Goal: Navigation & Orientation: Find specific page/section

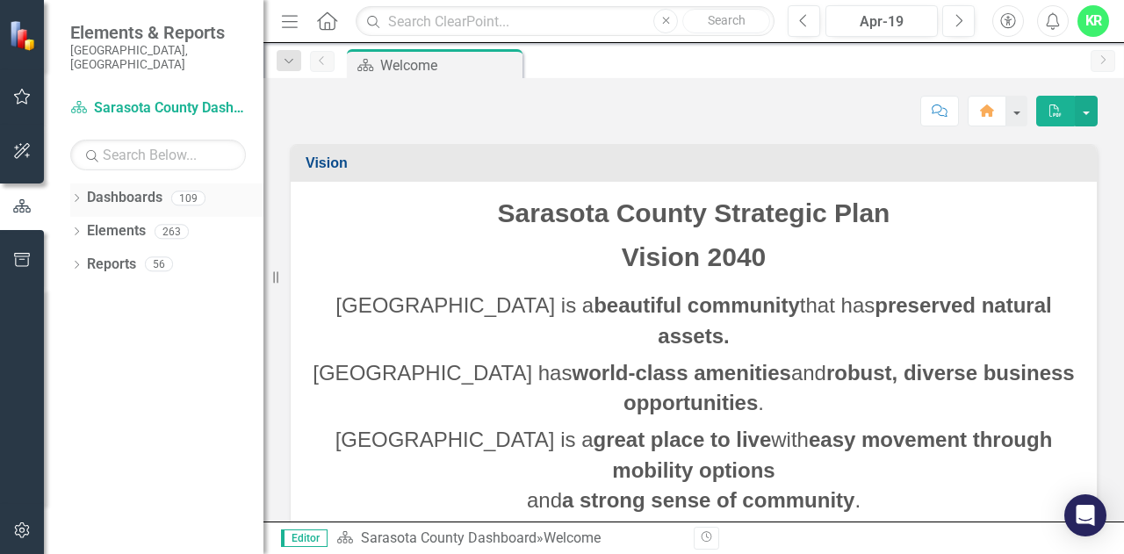
click at [79, 195] on icon "Dropdown" at bounding box center [76, 200] width 12 height 10
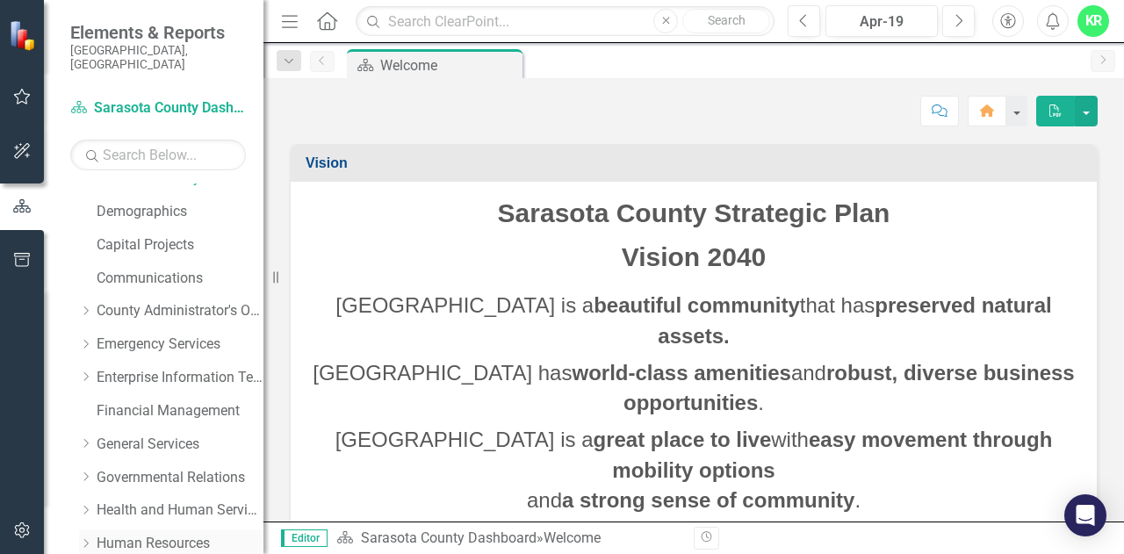
scroll to position [264, 0]
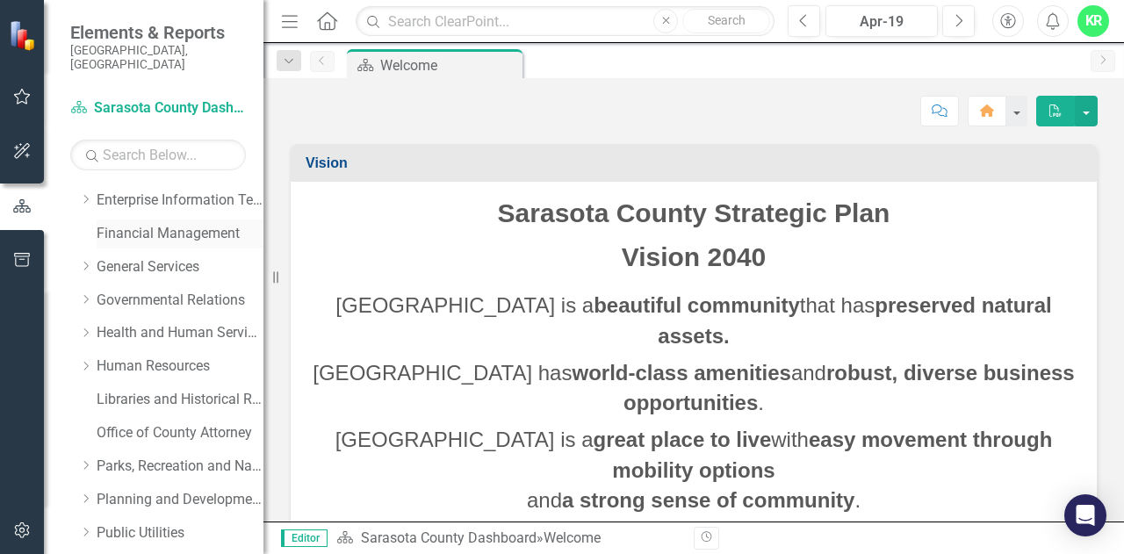
click at [155, 224] on link "Financial Management" at bounding box center [180, 234] width 167 height 20
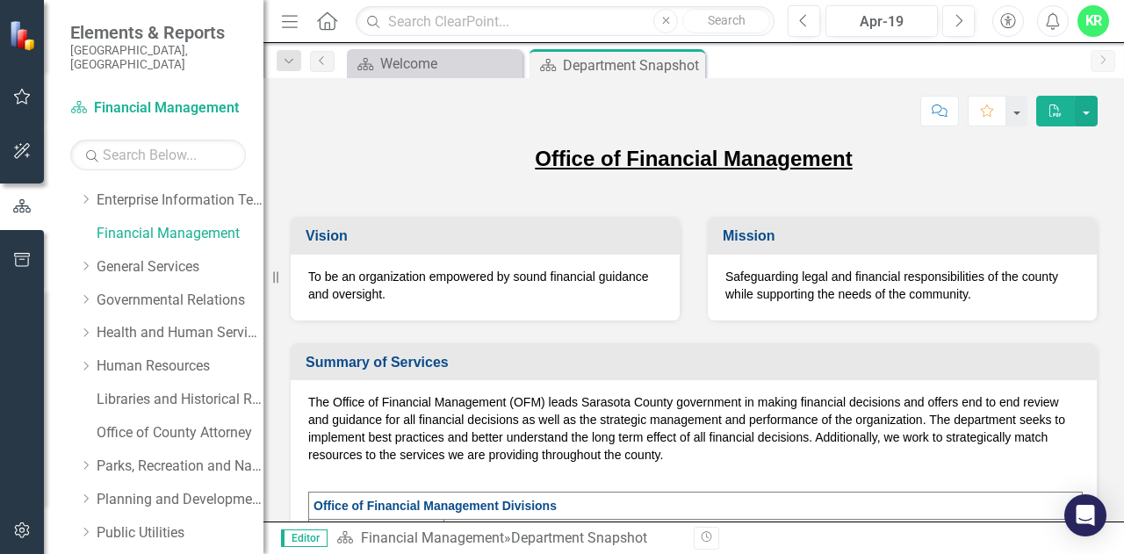
click at [293, 25] on icon "Menu" at bounding box center [289, 20] width 23 height 18
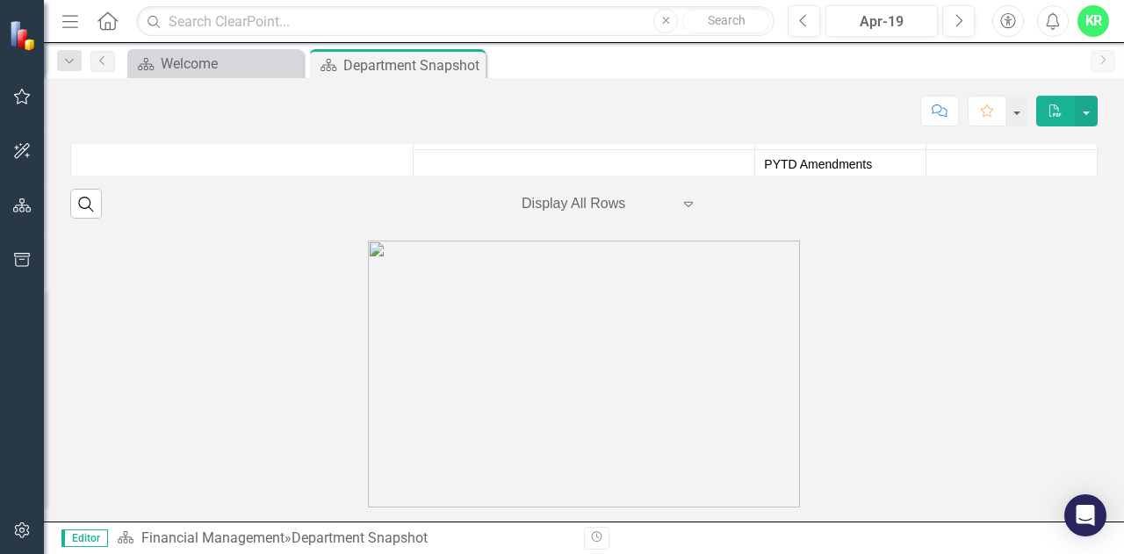
scroll to position [3303, 0]
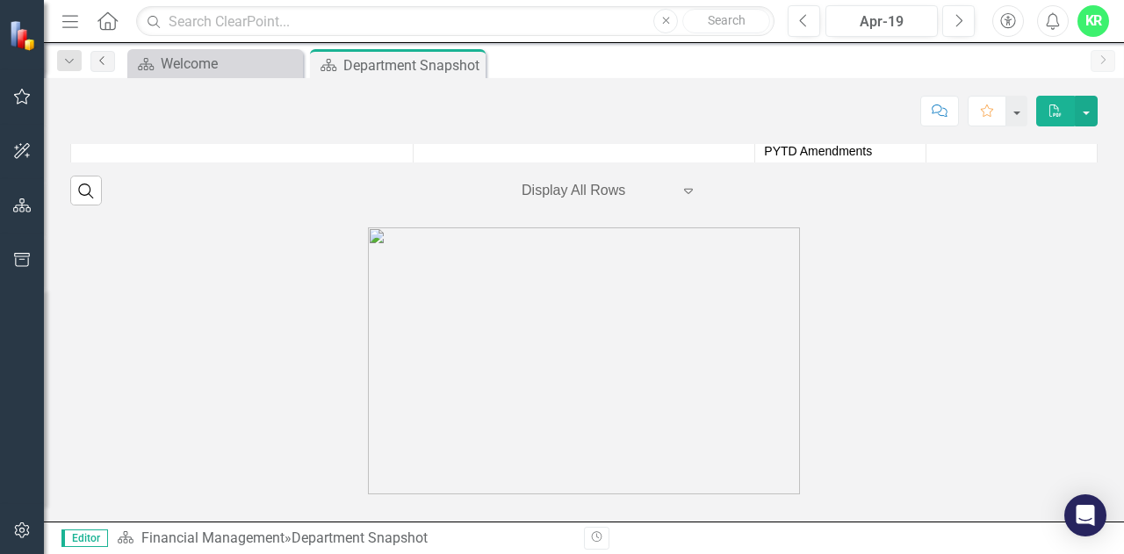
click at [102, 59] on icon "Previous" at bounding box center [103, 60] width 14 height 11
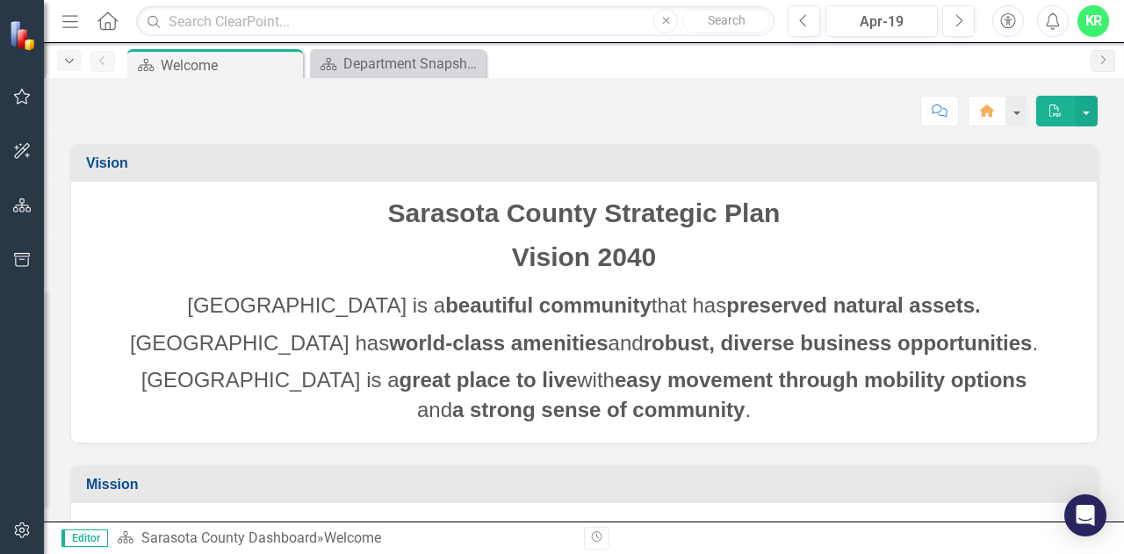
click at [69, 61] on icon "Dropdown" at bounding box center [69, 61] width 16 height 12
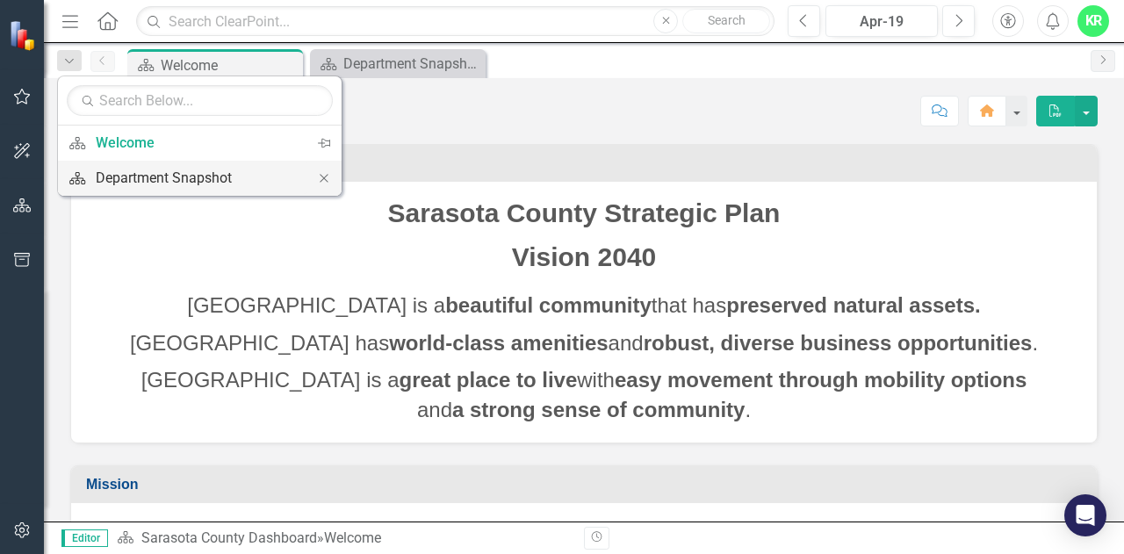
click at [149, 177] on div "Department Snapshot" at bounding box center [197, 178] width 202 height 22
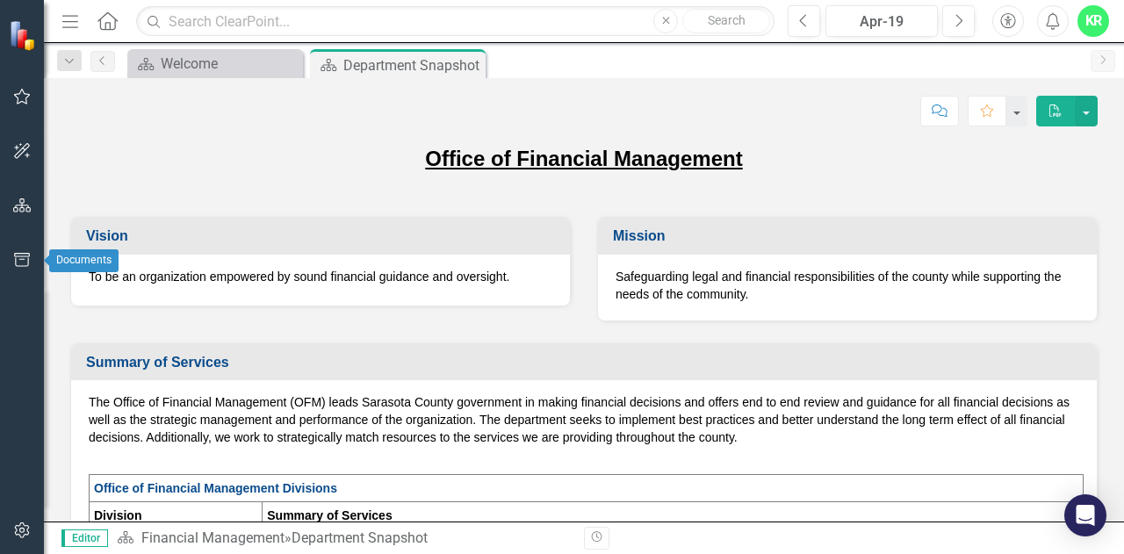
click at [26, 264] on icon "button" at bounding box center [22, 260] width 18 height 14
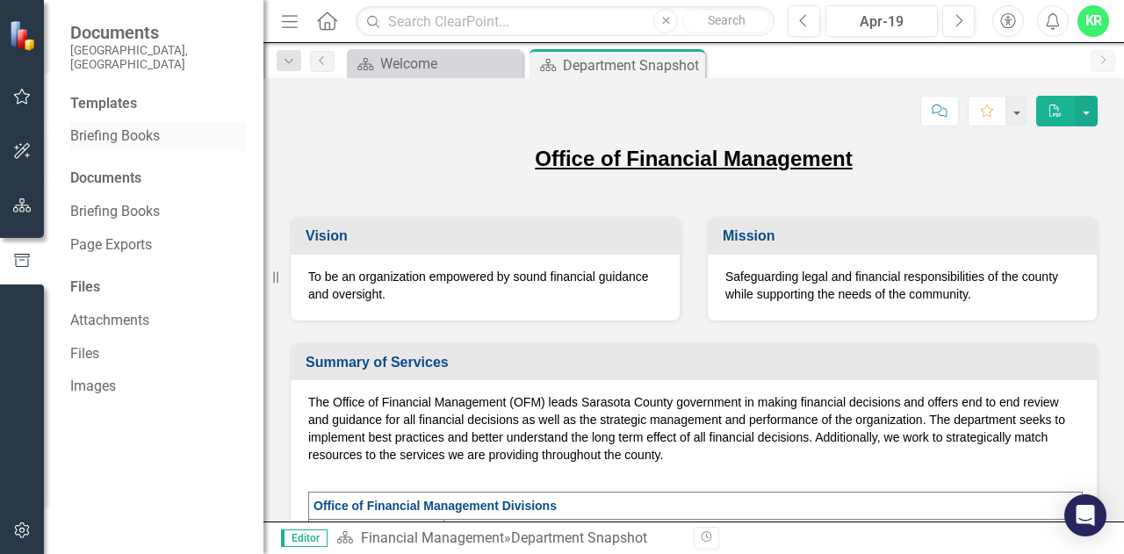
click at [139, 126] on link "Briefing Books" at bounding box center [158, 136] width 176 height 20
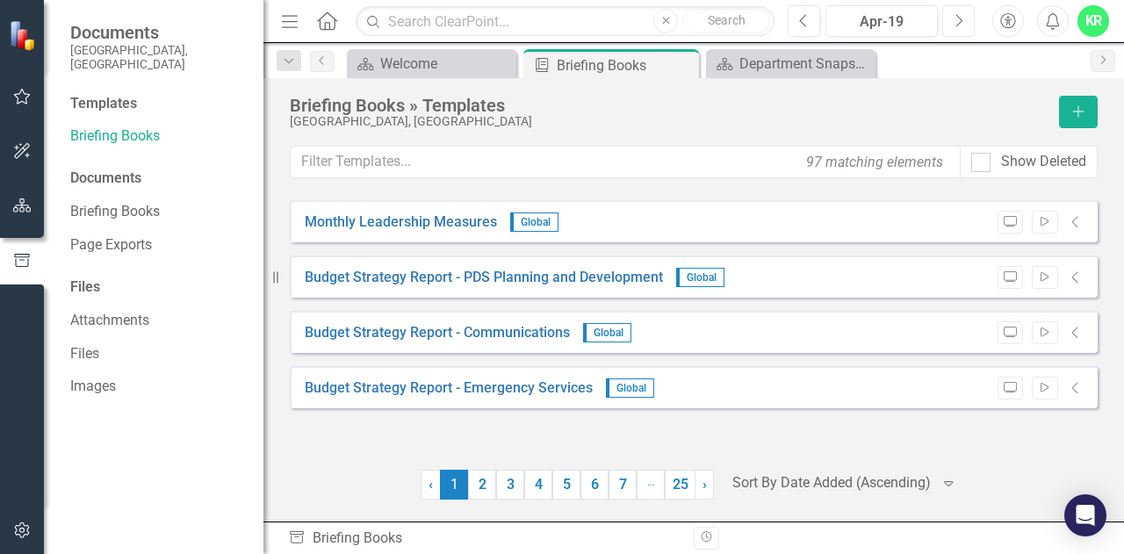
click at [958, 20] on icon "Next" at bounding box center [959, 21] width 10 height 16
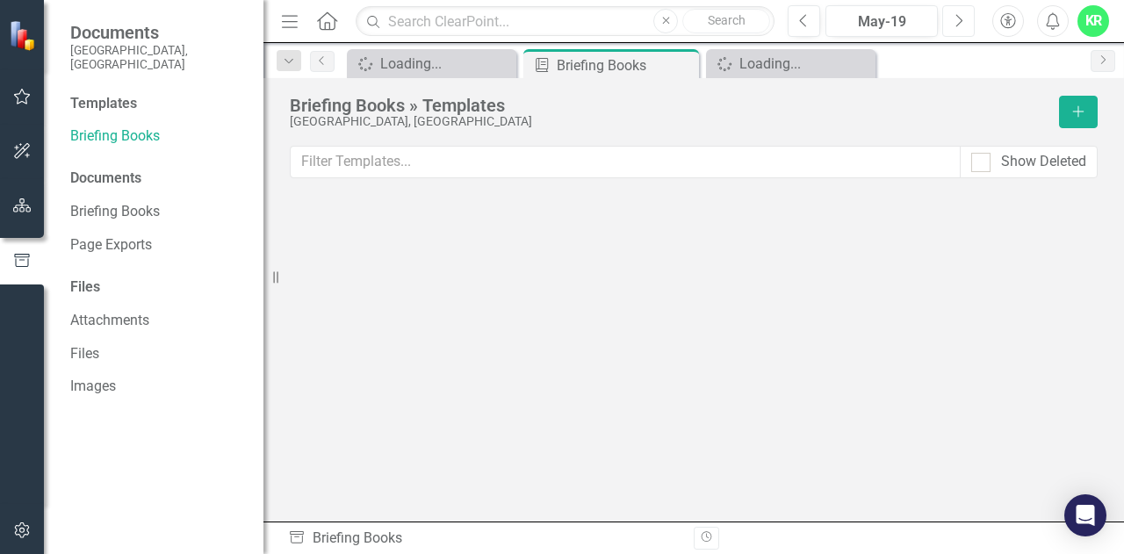
click at [955, 22] on icon "Next" at bounding box center [959, 21] width 10 height 16
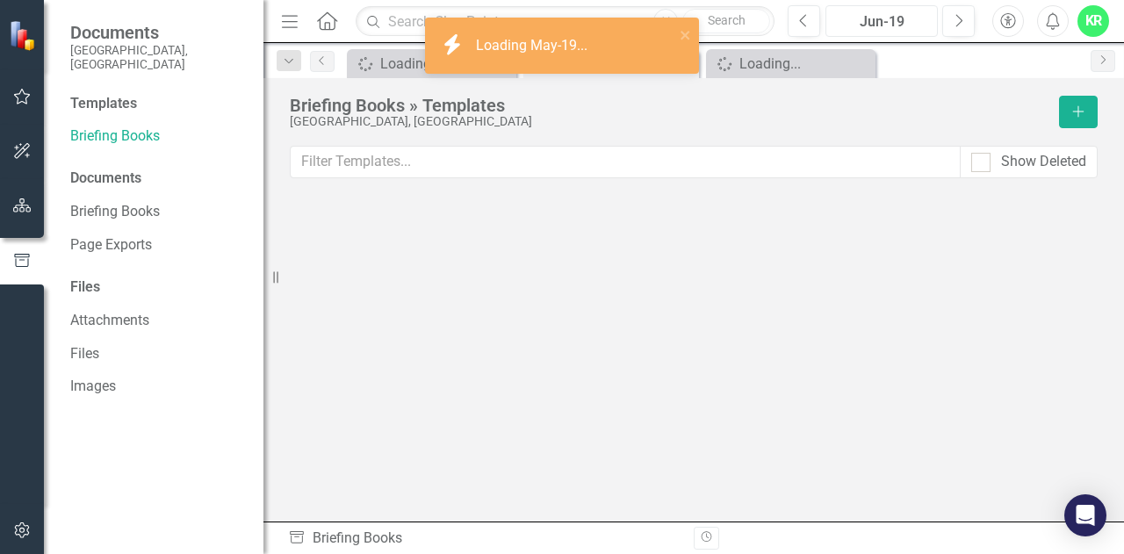
click at [892, 12] on div "Jun-19" at bounding box center [882, 21] width 100 height 21
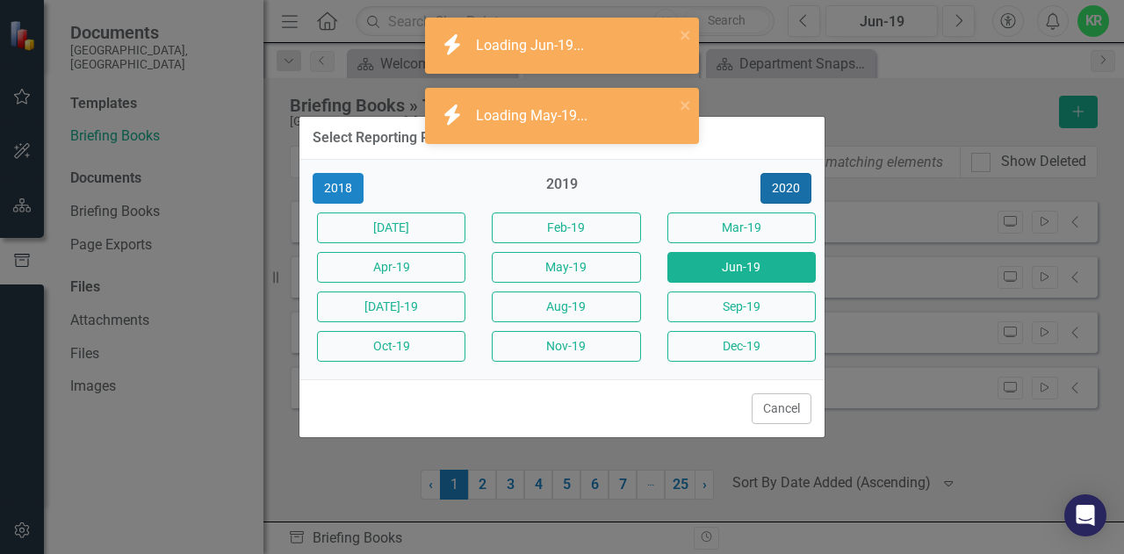
click at [789, 193] on button "2020" at bounding box center [786, 188] width 51 height 31
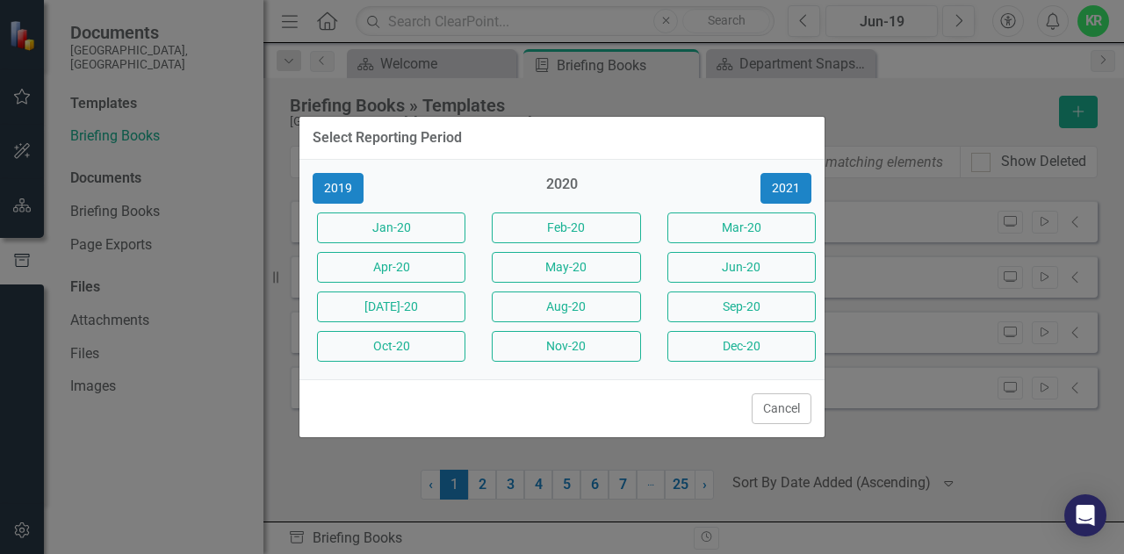
click at [929, 55] on div "Select Reporting Period 2019 2020 [DATE]-20 Feb-20 Mar-20 Apr-20 May-20 Jun-20 …" at bounding box center [562, 277] width 1124 height 554
click at [786, 409] on button "Cancel" at bounding box center [782, 409] width 60 height 31
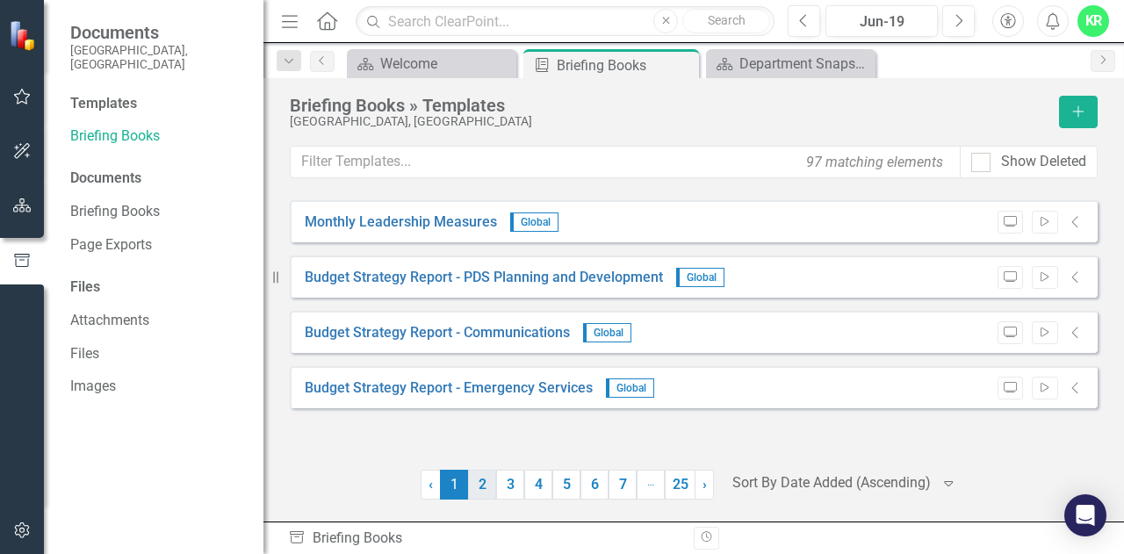
click at [472, 474] on link "2" at bounding box center [482, 485] width 28 height 30
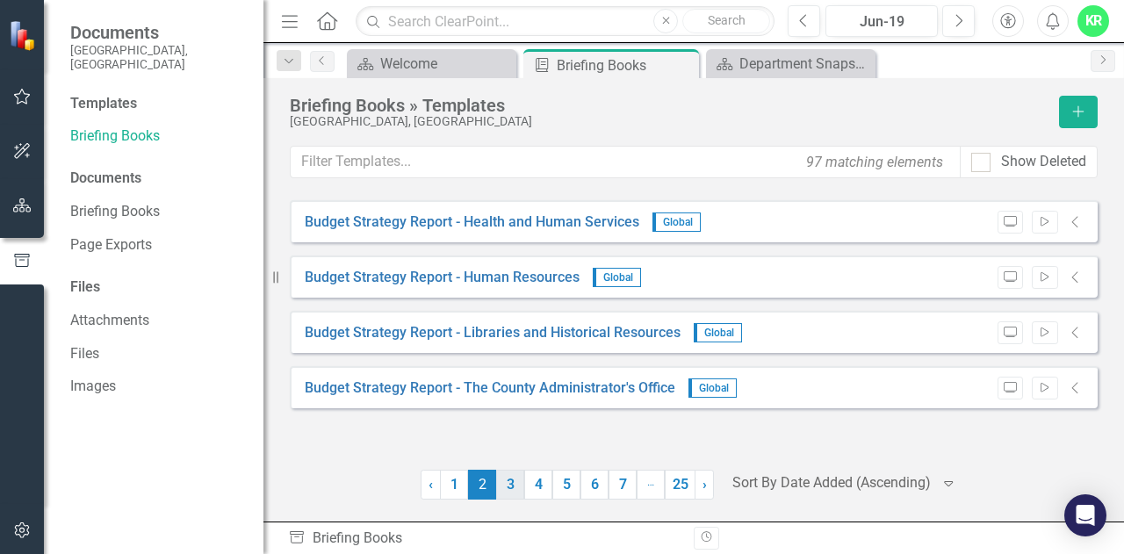
click at [511, 495] on link "3" at bounding box center [510, 485] width 28 height 30
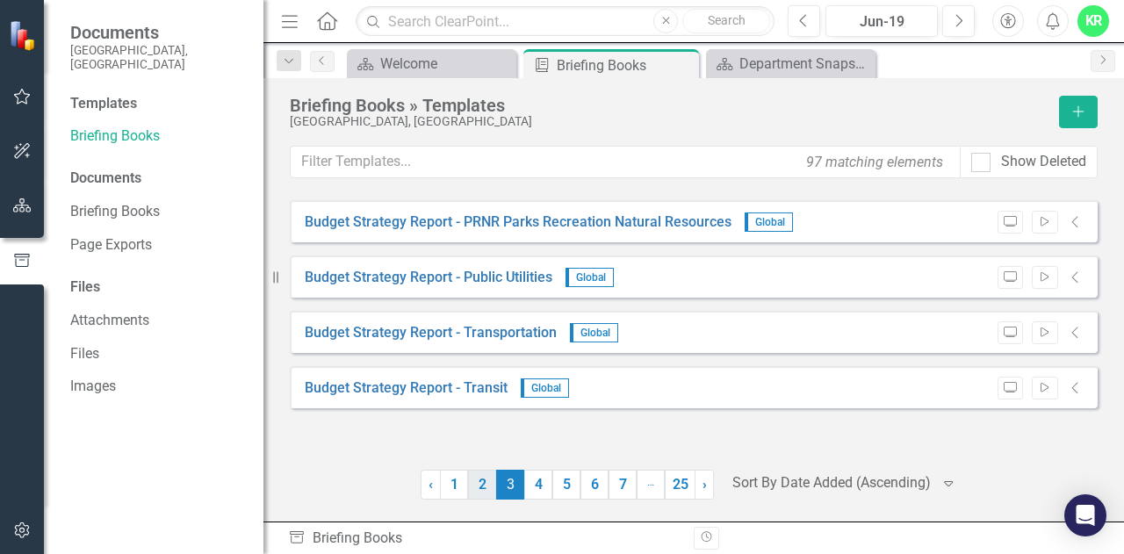
click at [473, 479] on link "2" at bounding box center [482, 485] width 28 height 30
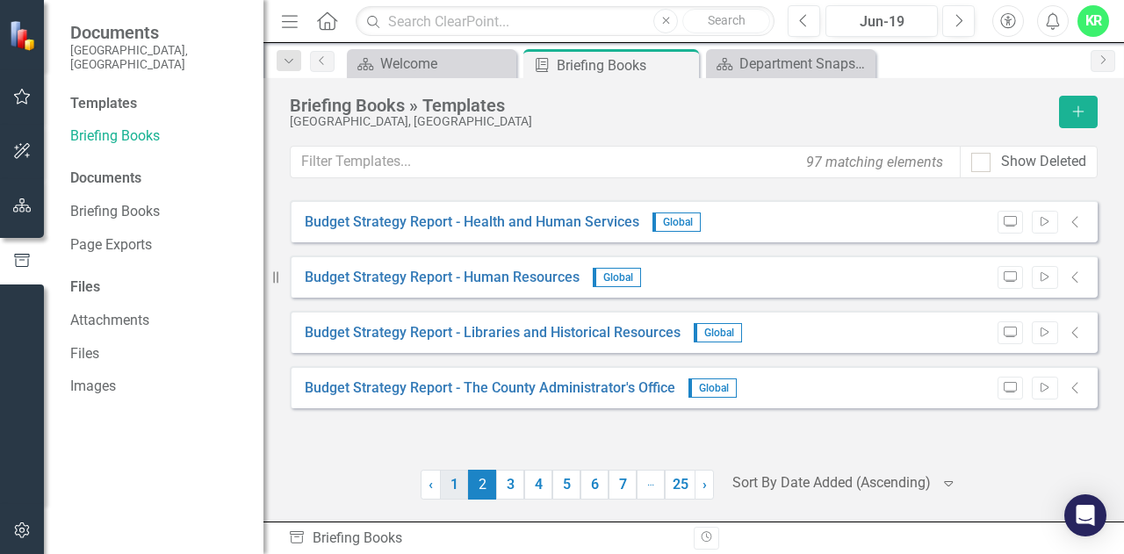
click at [459, 488] on link "1" at bounding box center [454, 485] width 28 height 30
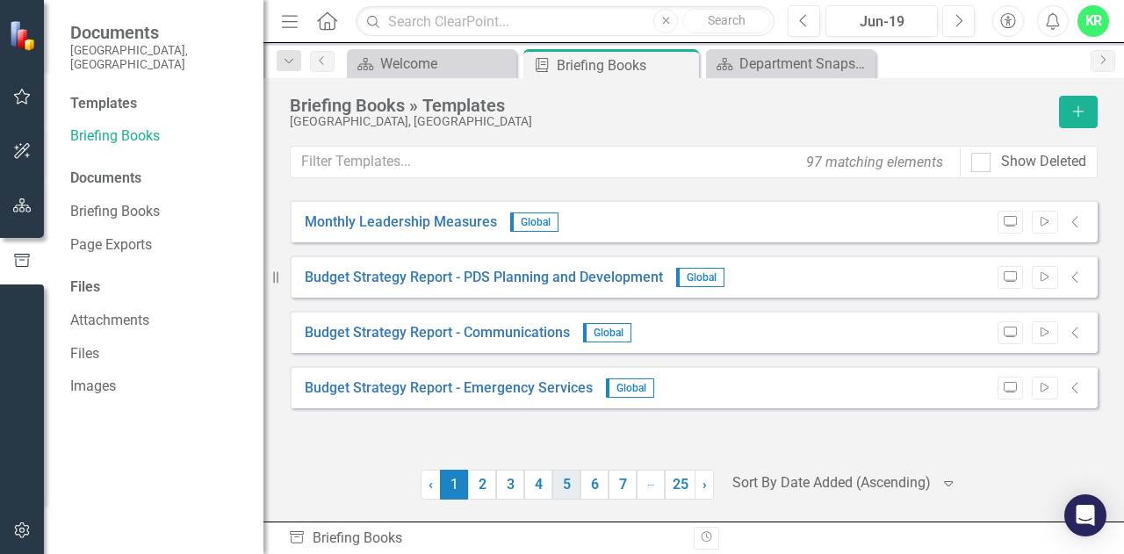
click at [566, 488] on link "5" at bounding box center [567, 485] width 28 height 30
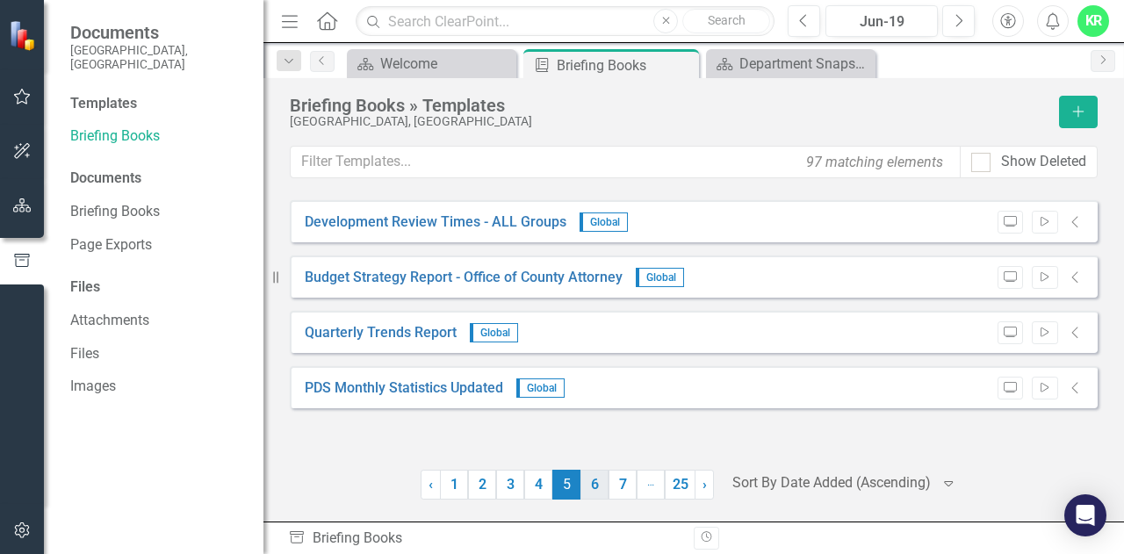
click at [602, 482] on link "6" at bounding box center [595, 485] width 28 height 30
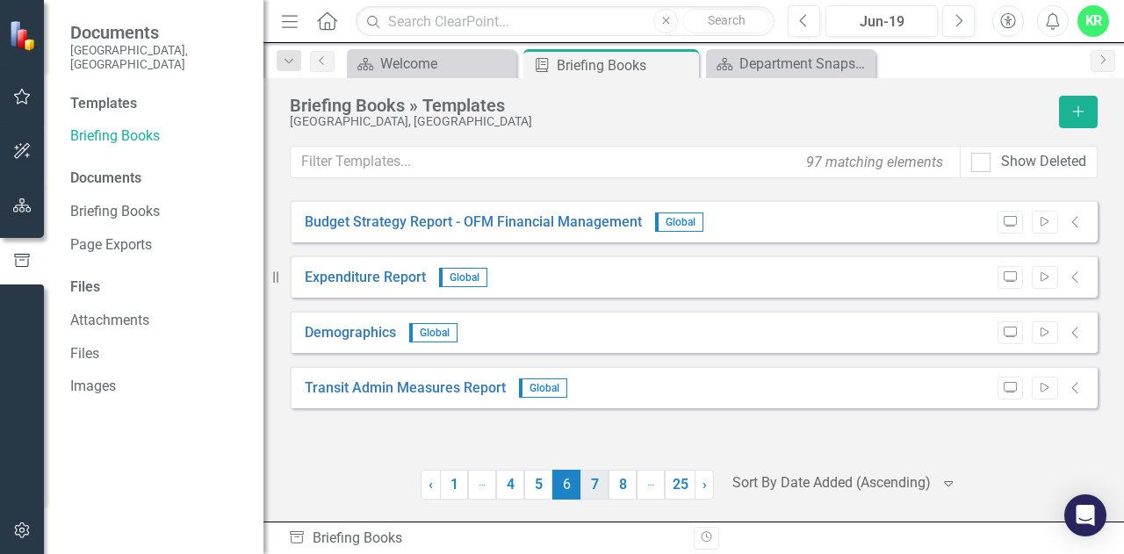
click at [592, 488] on link "7" at bounding box center [595, 485] width 28 height 30
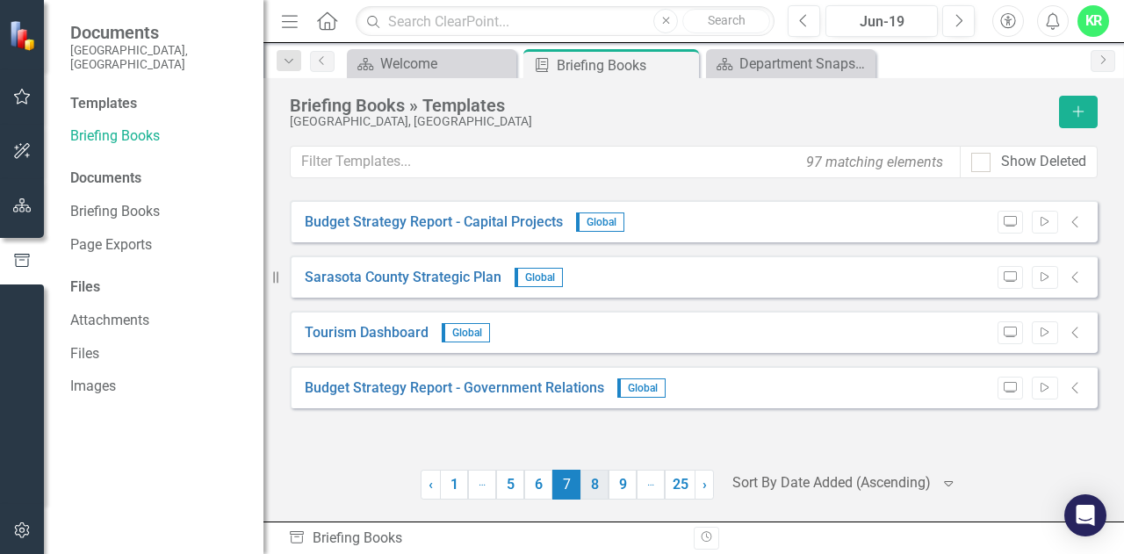
click at [606, 488] on link "8" at bounding box center [595, 485] width 28 height 30
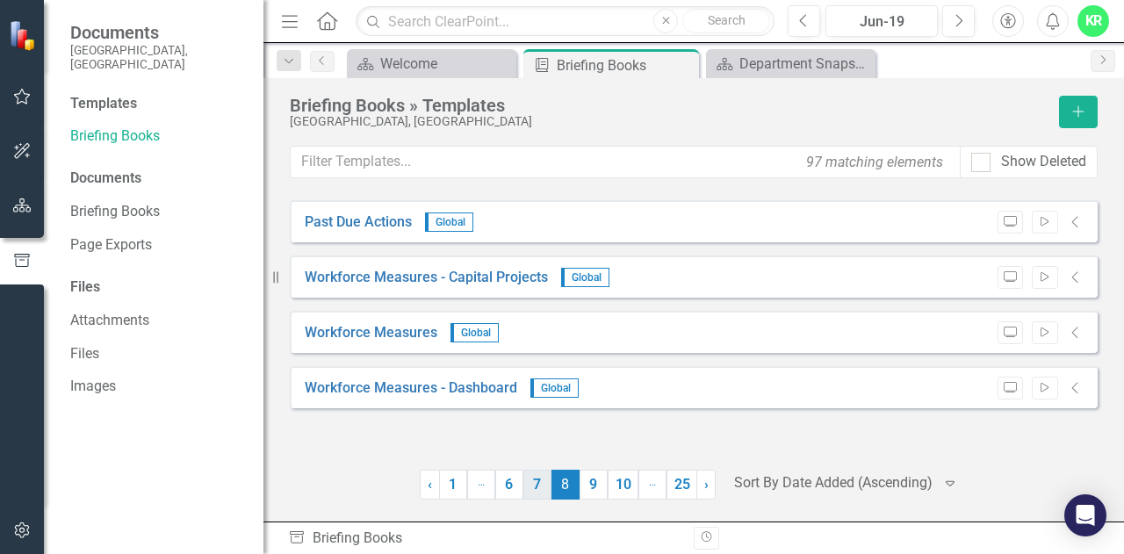
click at [538, 480] on link "7" at bounding box center [538, 485] width 28 height 30
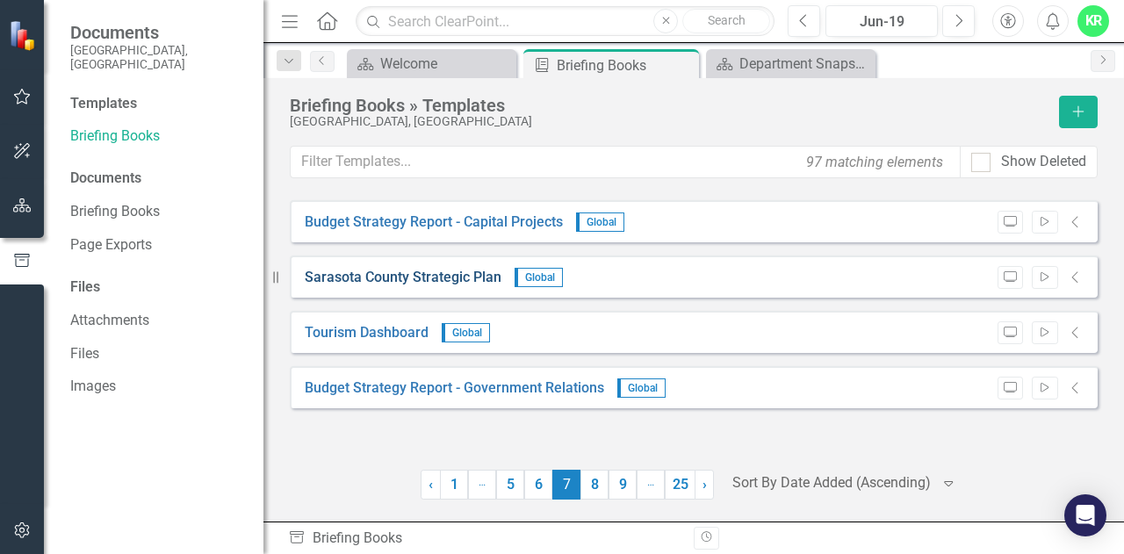
click at [469, 271] on link "Sarasota County Strategic Plan" at bounding box center [403, 278] width 197 height 20
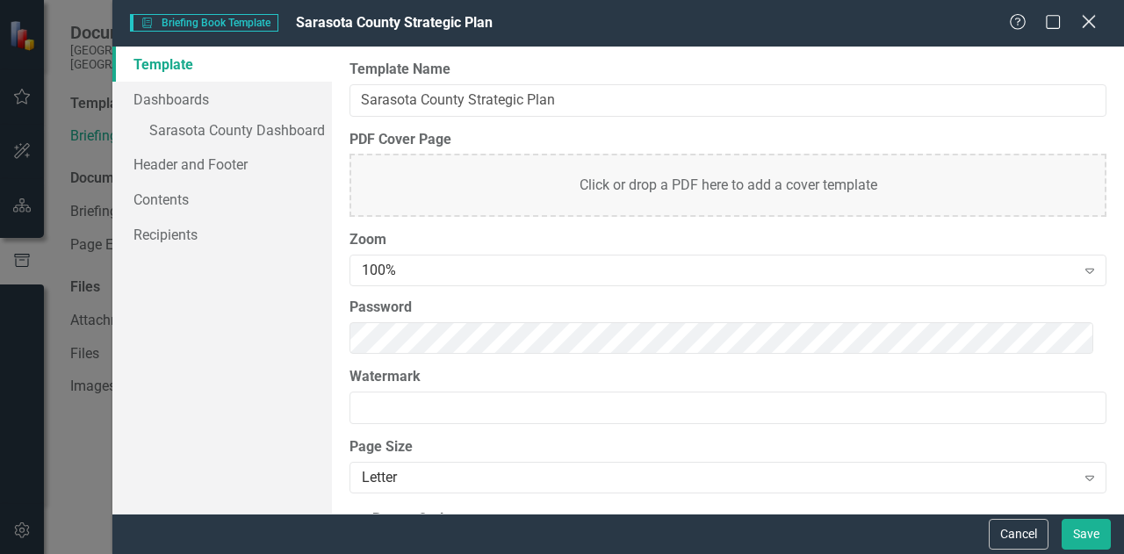
click at [1086, 25] on icon "Close" at bounding box center [1089, 21] width 22 height 17
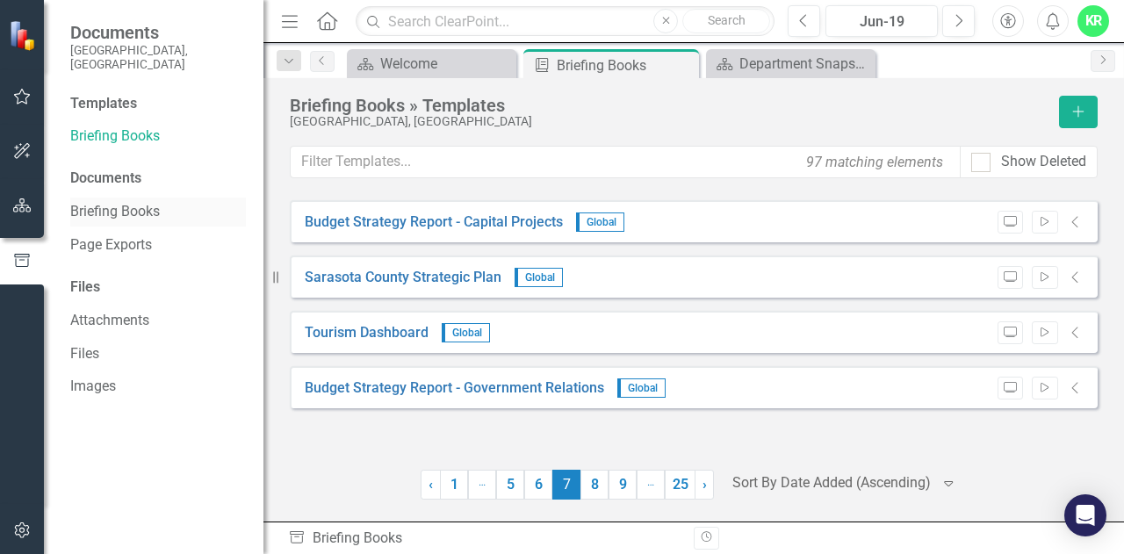
click at [121, 202] on link "Briefing Books" at bounding box center [158, 212] width 176 height 20
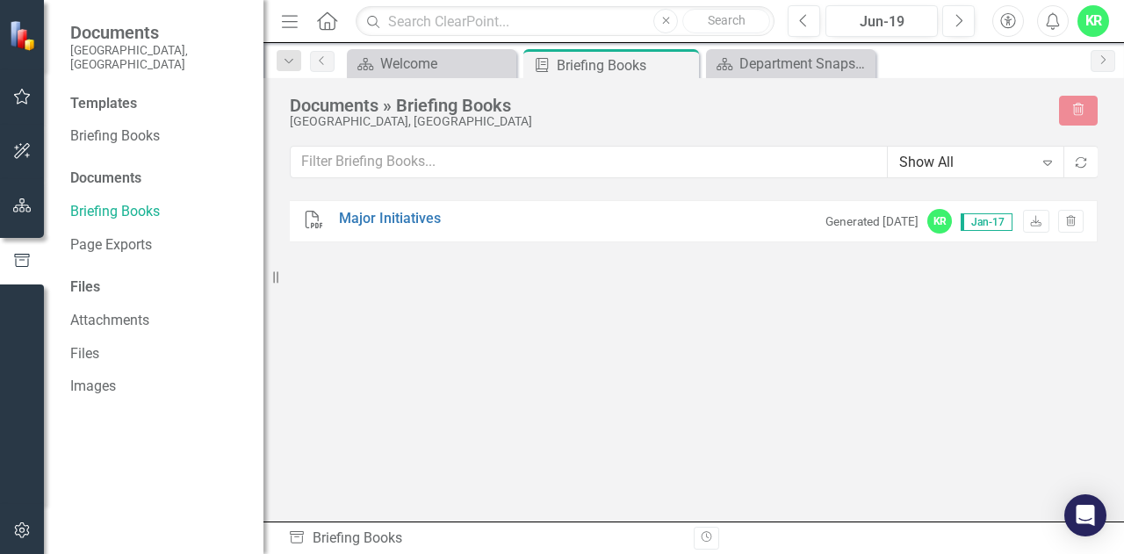
click at [333, 10] on link "Home" at bounding box center [327, 21] width 23 height 26
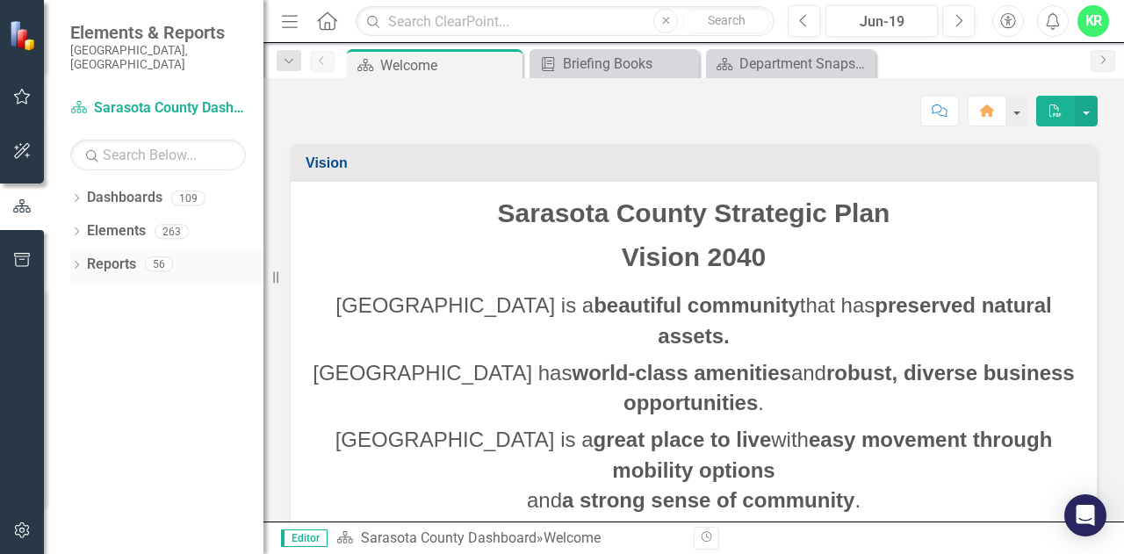
click at [76, 261] on icon at bounding box center [77, 265] width 4 height 8
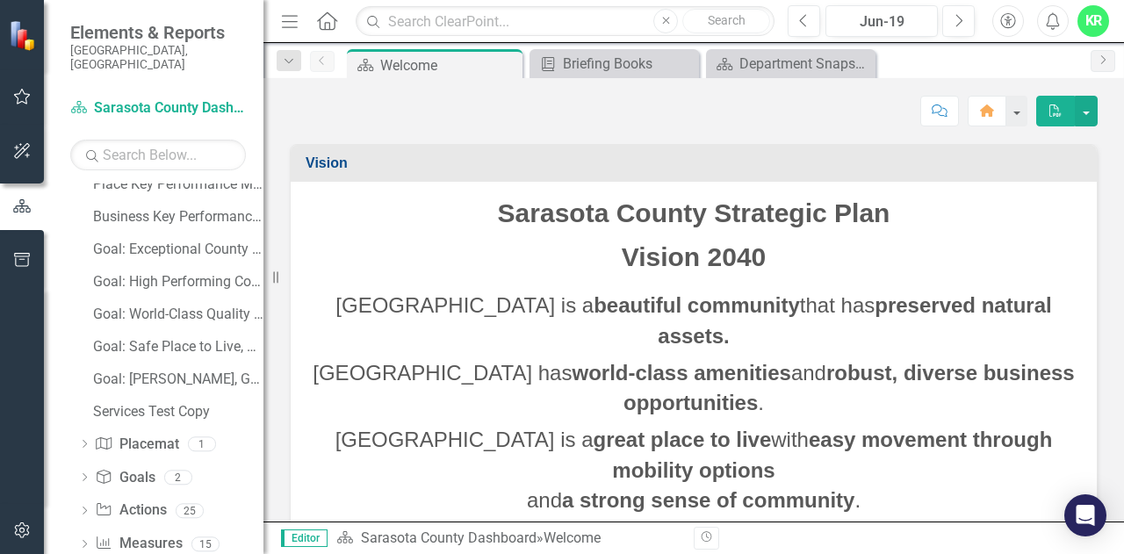
scroll to position [323, 0]
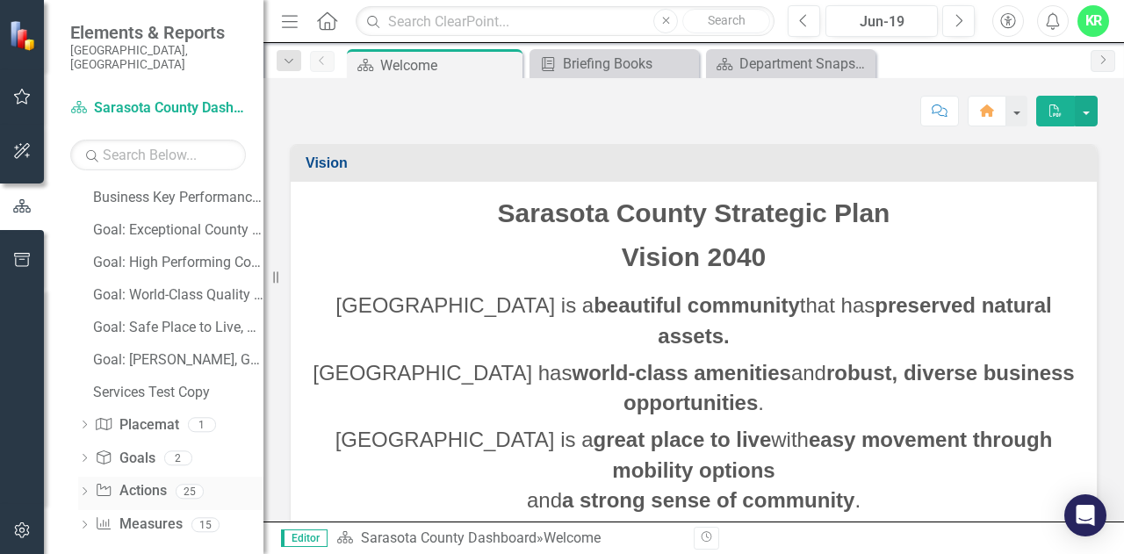
click at [89, 488] on icon "Dropdown" at bounding box center [84, 493] width 12 height 10
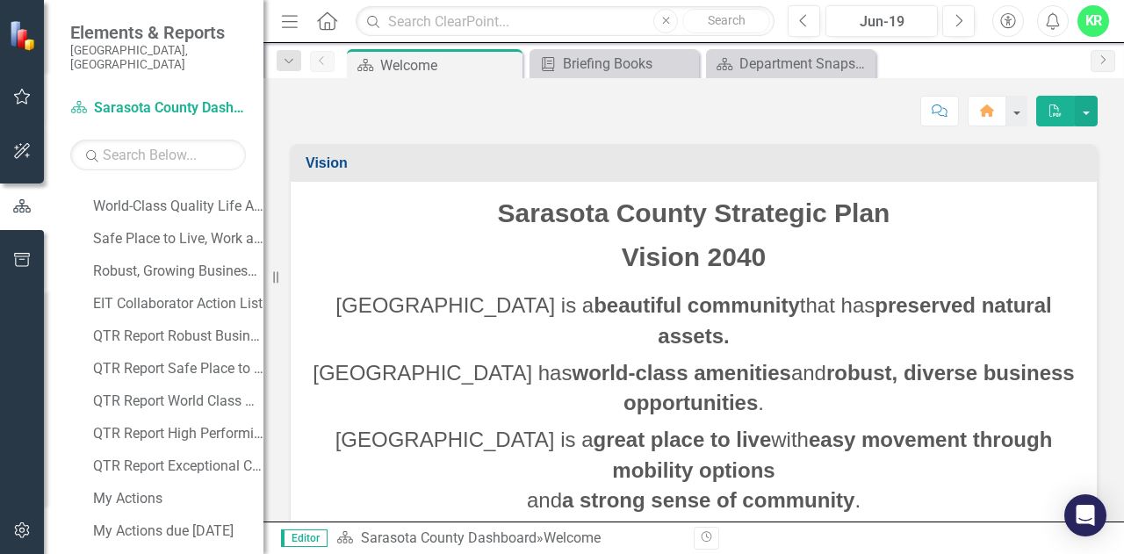
scroll to position [713, 0]
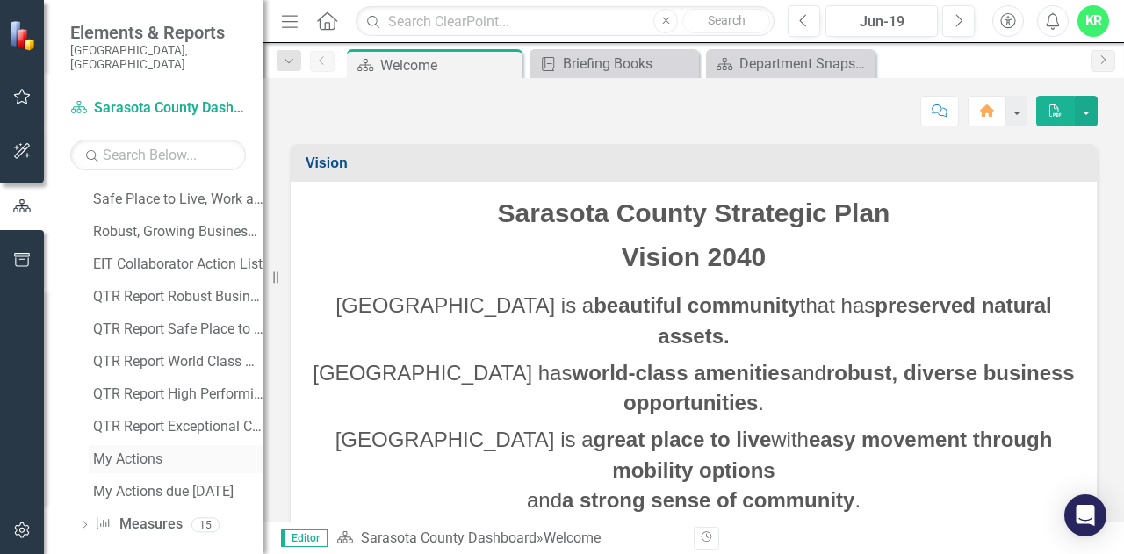
click at [118, 451] on div "My Actions" at bounding box center [178, 459] width 170 height 16
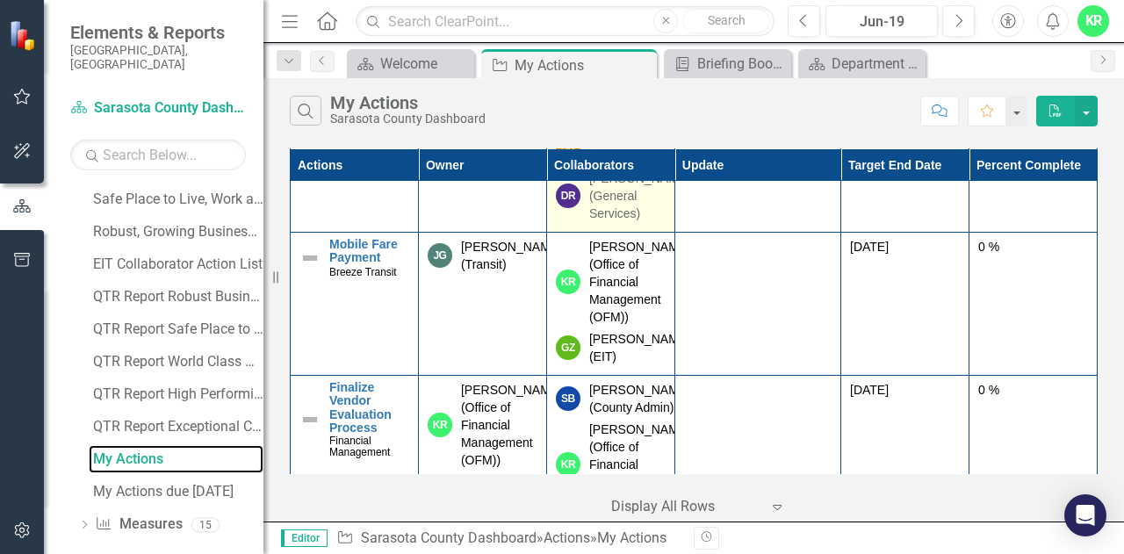
scroll to position [1493, 0]
